Goal: Transaction & Acquisition: Purchase product/service

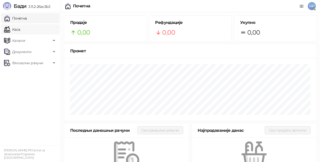
click at [20, 30] on link "Каса" at bounding box center [12, 29] width 16 height 10
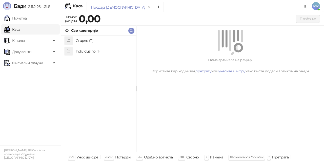
click at [94, 50] on h4 "Individualno (1)" at bounding box center [104, 51] width 57 height 8
click at [93, 41] on h4 "IPRU" at bounding box center [104, 41] width 57 height 8
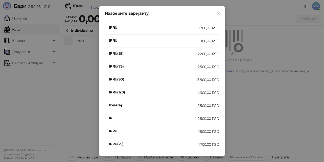
click at [209, 41] on div "1.900,00 RSD" at bounding box center [208, 41] width 21 height 6
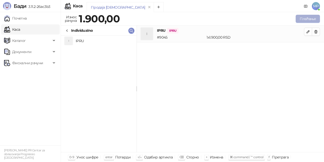
click at [318, 18] on button "Плаћање" at bounding box center [308, 19] width 24 height 8
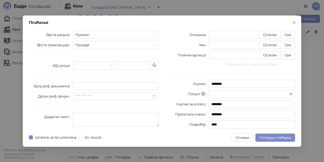
click at [250, 65] on button "Прикажи све начине плаћања" at bounding box center [252, 64] width 87 height 6
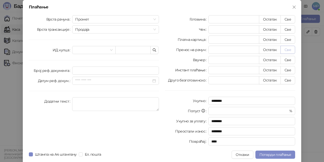
click at [289, 49] on button "Све" at bounding box center [288, 50] width 15 height 8
type input "****"
click at [278, 155] on span "Потврди плаћање" at bounding box center [276, 154] width 32 height 5
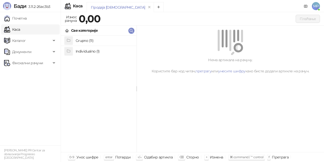
click at [96, 48] on h4 "Individualno (1)" at bounding box center [104, 51] width 57 height 8
click at [102, 40] on h4 "IPRU" at bounding box center [104, 41] width 57 height 8
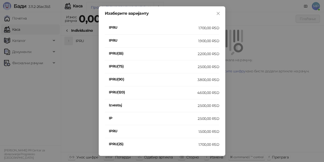
click at [210, 116] on div "2.500,00 RSD" at bounding box center [209, 119] width 22 height 6
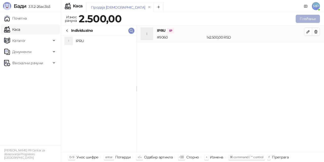
click at [313, 19] on button "Плаћање" at bounding box center [308, 19] width 24 height 8
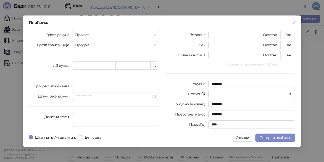
click at [262, 64] on button "Прикажи све начине плаћања" at bounding box center [252, 64] width 87 height 6
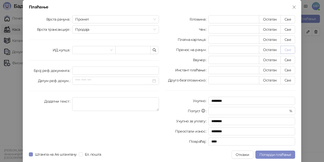
click at [287, 49] on button "Све" at bounding box center [288, 50] width 15 height 8
type input "****"
click at [280, 155] on span "Потврди плаћање" at bounding box center [276, 154] width 32 height 5
